Goal: Information Seeking & Learning: Learn about a topic

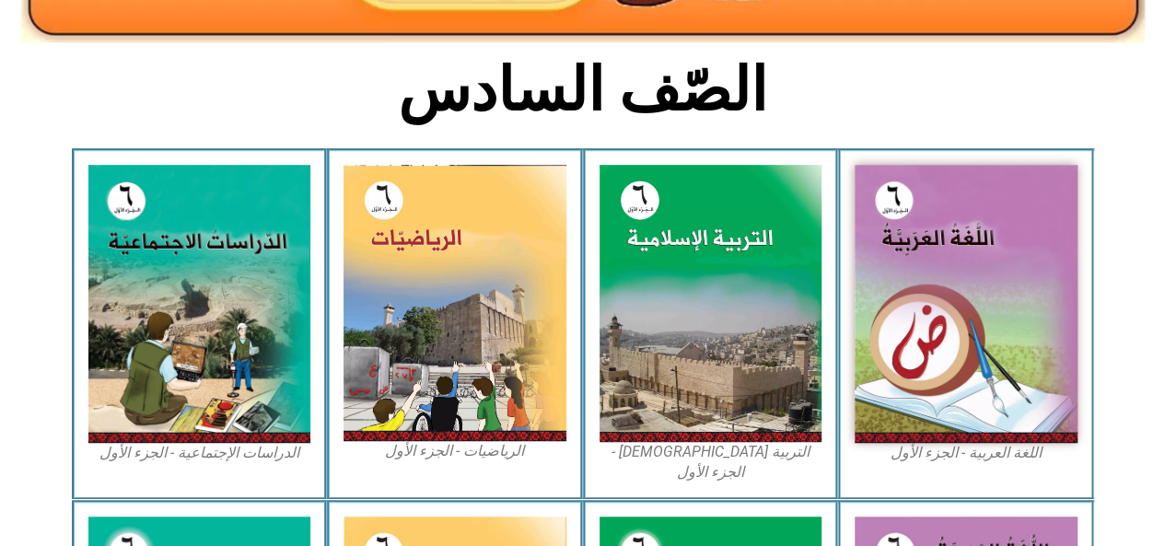
scroll to position [442, 0]
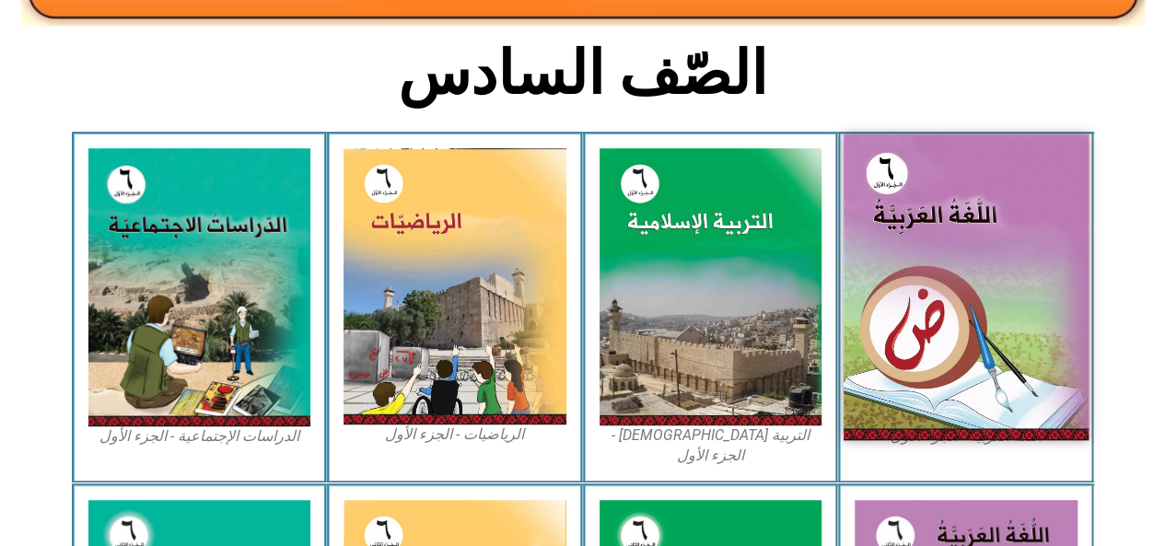
click at [945, 243] on img at bounding box center [965, 287] width 245 height 306
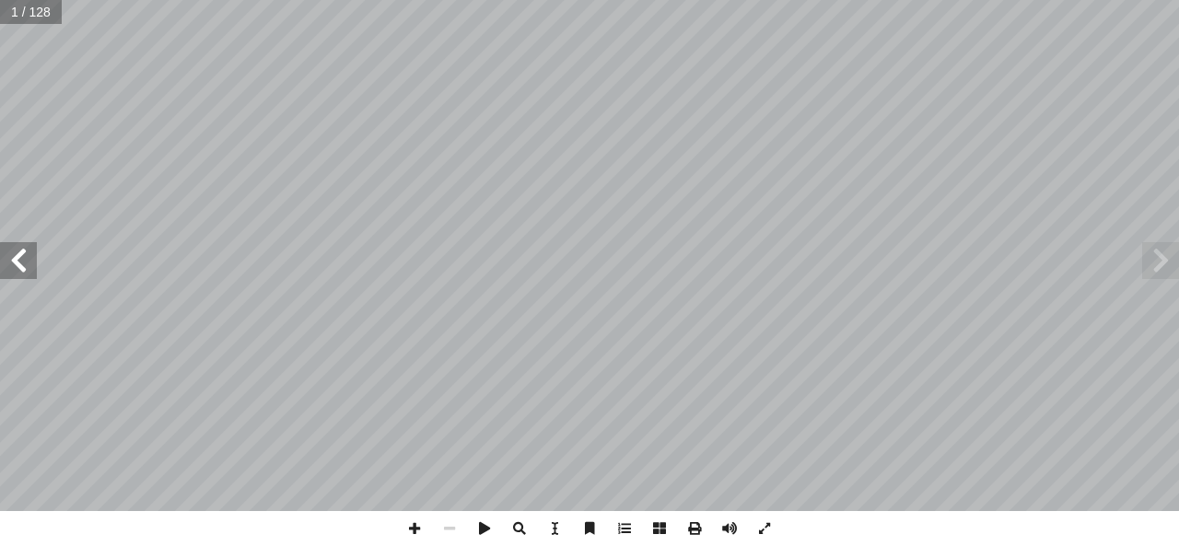
click at [22, 266] on span at bounding box center [18, 260] width 37 height 37
click at [14, 259] on span at bounding box center [18, 260] width 37 height 37
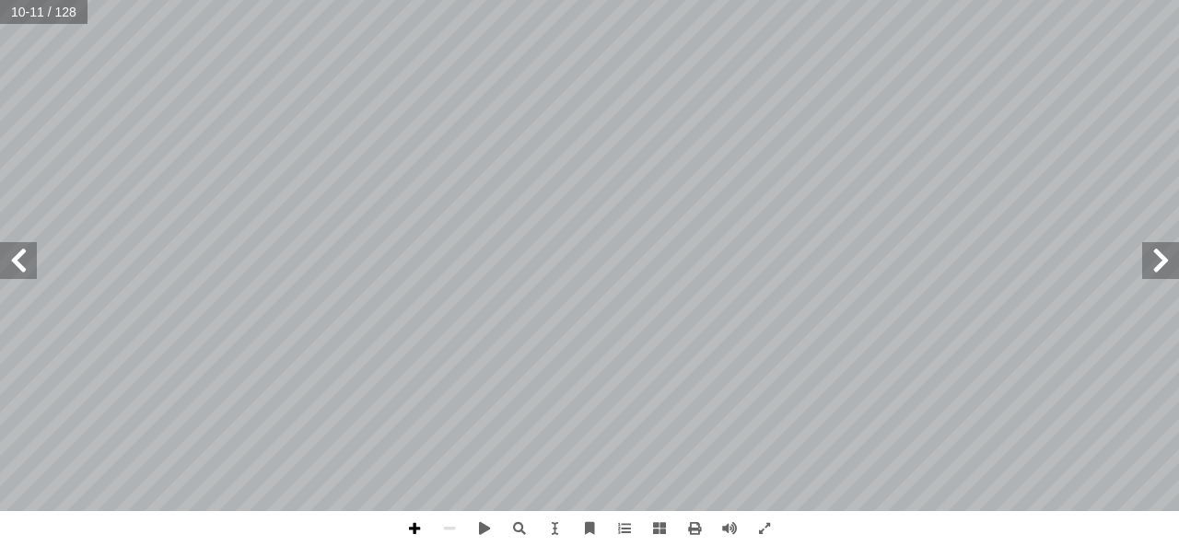
click at [409, 519] on span at bounding box center [414, 528] width 35 height 35
click at [755, 540] on span at bounding box center [764, 528] width 35 height 35
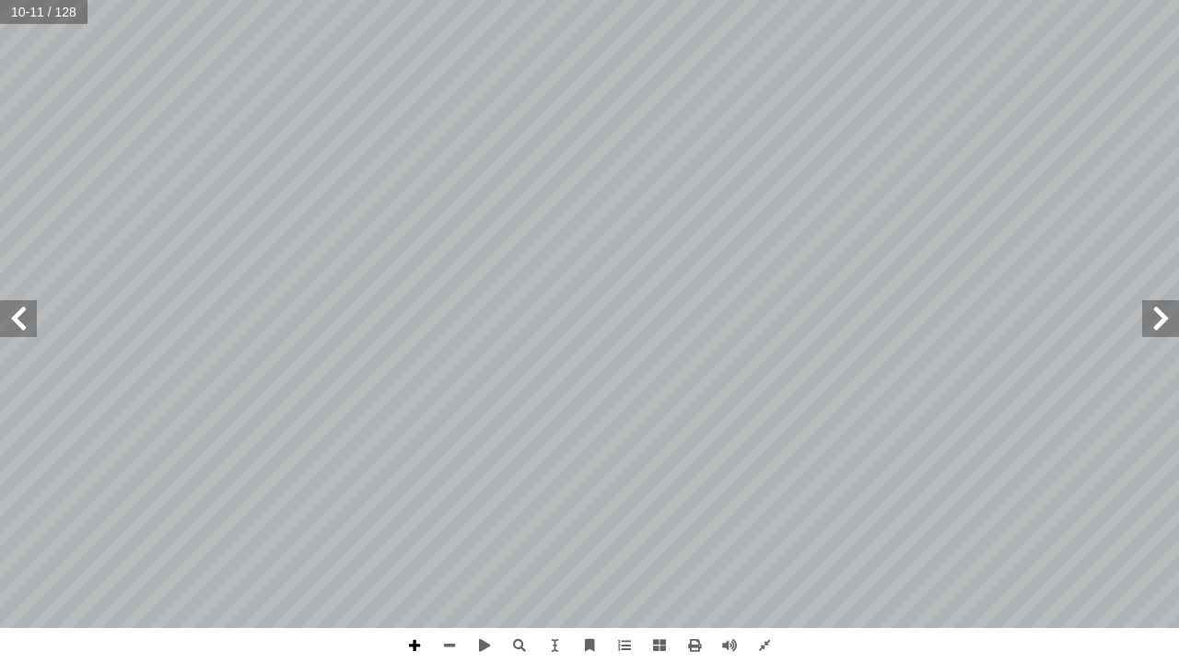
click at [414, 545] on span at bounding box center [414, 645] width 35 height 35
click at [454, 545] on span at bounding box center [449, 645] width 35 height 35
click at [415, 545] on span at bounding box center [414, 645] width 35 height 35
click at [411, 545] on span at bounding box center [414, 645] width 35 height 35
